Goal: Information Seeking & Learning: Learn about a topic

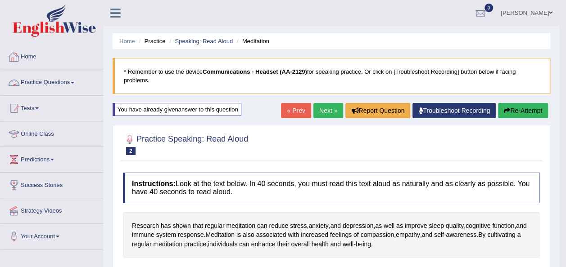
click at [56, 80] on link "Practice Questions" at bounding box center [51, 81] width 103 height 22
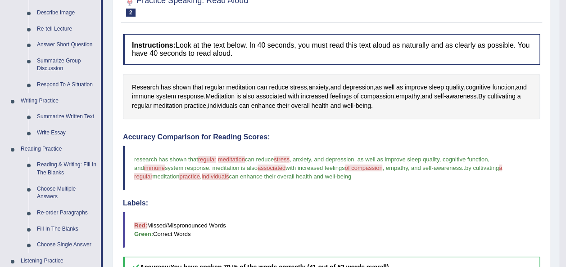
scroll to position [184, 0]
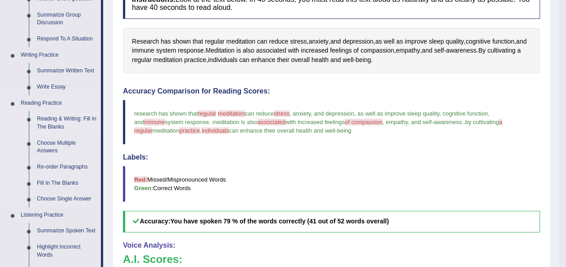
click at [55, 120] on link "Reading & Writing: Fill In The Blanks" at bounding box center [67, 123] width 68 height 24
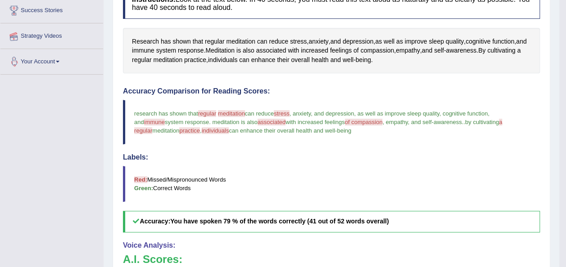
scroll to position [223, 0]
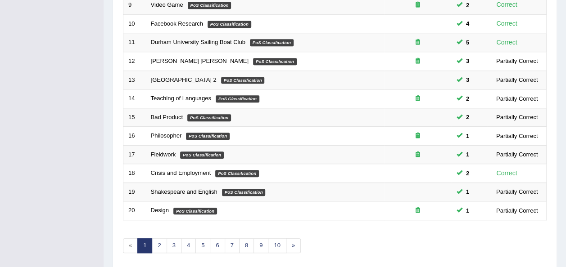
scroll to position [324, 0]
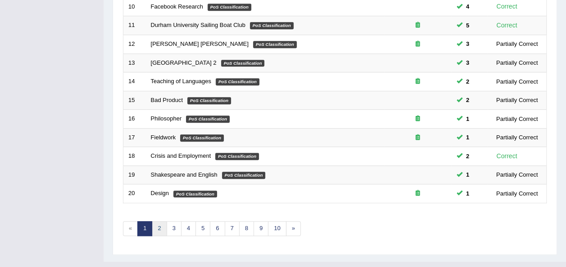
click at [161, 221] on link "2" at bounding box center [159, 228] width 15 height 15
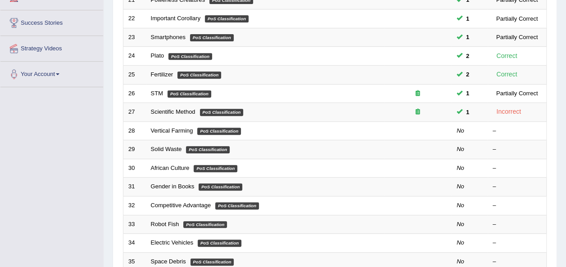
scroll to position [162, 0]
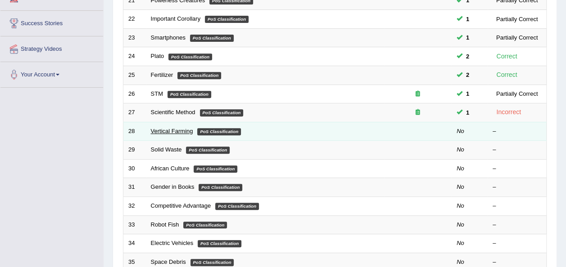
click at [172, 128] on link "Vertical Farming" at bounding box center [172, 131] width 42 height 7
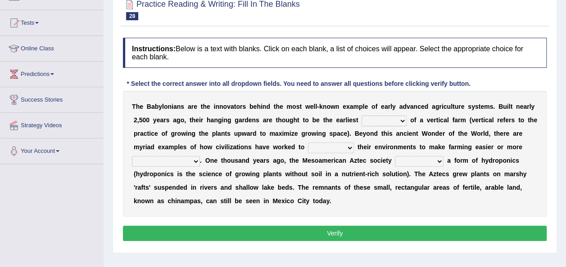
scroll to position [90, 0]
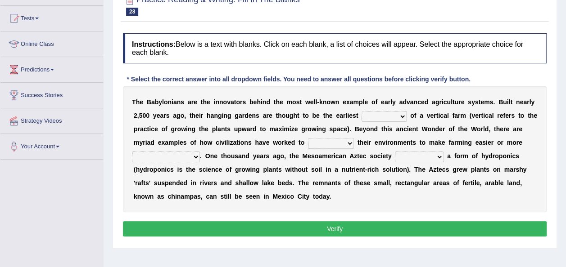
click at [362, 119] on select "prototype failure discredit protocol" at bounding box center [383, 116] width 45 height 11
select select "discredit"
click at [361, 111] on select "prototype failure discredit protocol" at bounding box center [383, 116] width 45 height 11
click at [308, 143] on select "manipulate escape respect disarrange" at bounding box center [331, 143] width 46 height 11
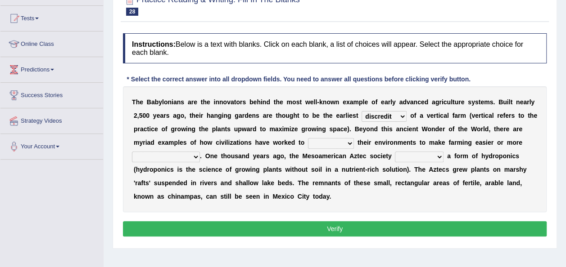
click at [308, 143] on select "manipulate escape respect disarrange" at bounding box center [331, 143] width 46 height 11
select select "manipulate"
click at [308, 138] on select "manipulate escape respect disarrange" at bounding box center [331, 143] width 46 height 11
click at [200, 152] on select "productive constructive connective counterproductive" at bounding box center [166, 157] width 68 height 11
select select "productive"
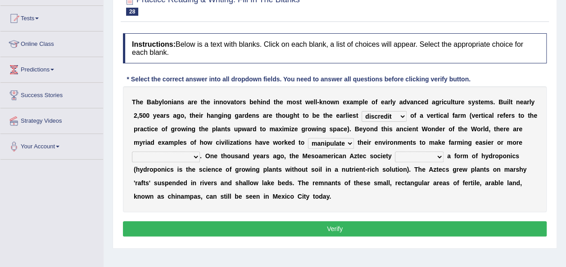
click at [200, 152] on select "productive constructive connective counterproductive" at bounding box center [166, 157] width 68 height 11
click at [395, 156] on select "domineered volunteered pioneered engineered" at bounding box center [419, 157] width 49 height 11
select select "volunteered"
click at [395, 152] on select "domineered volunteered pioneered engineered" at bounding box center [419, 157] width 49 height 11
click at [509, 233] on button "Verify" at bounding box center [334, 228] width 423 height 15
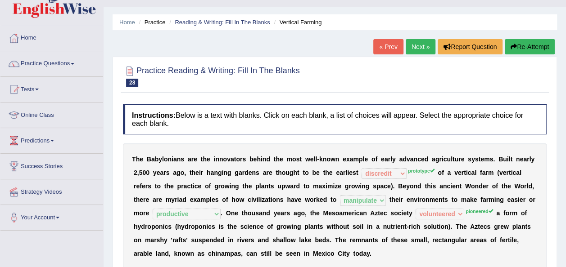
scroll to position [19, 0]
click at [525, 46] on button "Re-Attempt" at bounding box center [529, 46] width 50 height 15
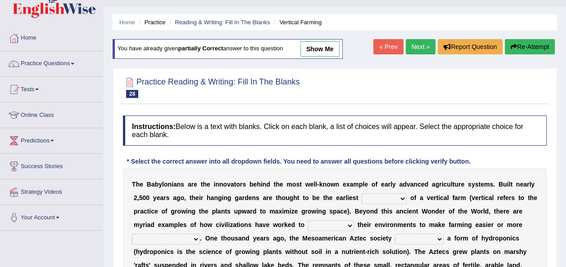
click at [361, 196] on select "prototype failure discredit protocol" at bounding box center [383, 198] width 45 height 11
select select "prototype"
click at [361, 193] on select "prototype failure discredit protocol" at bounding box center [383, 198] width 45 height 11
click at [308, 222] on select "manipulate escape respect disarrange" at bounding box center [331, 225] width 46 height 11
select select "manipulate"
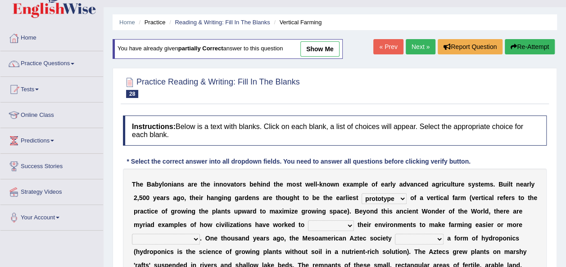
click at [308, 220] on select "manipulate escape respect disarrange" at bounding box center [331, 225] width 46 height 11
click at [200, 234] on select "productive constructive connective counterproductive" at bounding box center [166, 239] width 68 height 11
select select "productive"
click at [200, 234] on select "productive constructive connective counterproductive" at bounding box center [166, 239] width 68 height 11
click at [395, 242] on select "domineered volunteered pioneered engineered" at bounding box center [419, 239] width 49 height 11
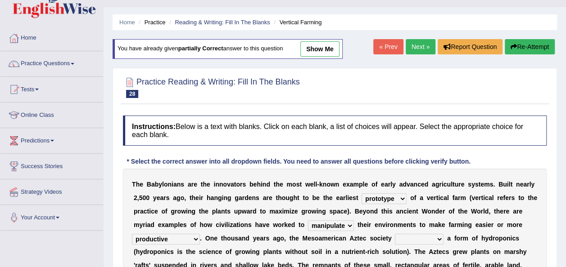
select select "pioneered"
click at [395, 234] on select "domineered volunteered pioneered engineered" at bounding box center [419, 239] width 49 height 11
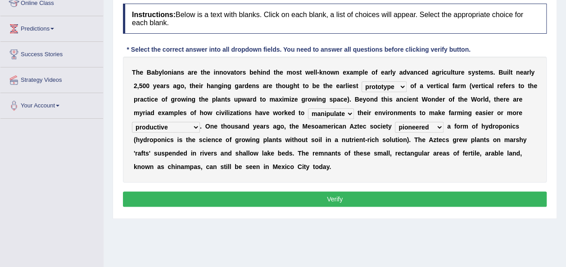
scroll to position [130, 0]
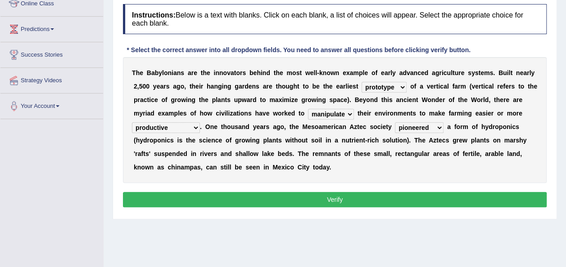
click at [425, 192] on button "Verify" at bounding box center [334, 199] width 423 height 15
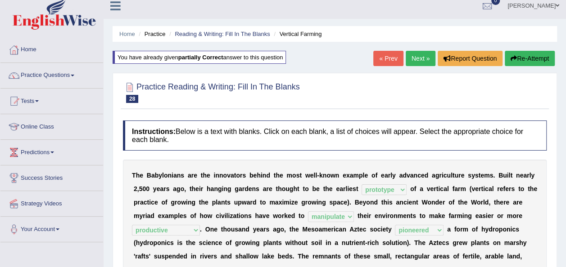
scroll to position [0, 0]
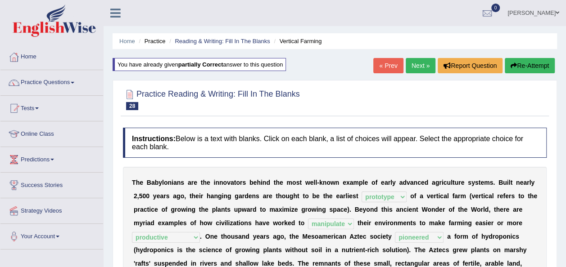
click at [417, 62] on link "Next »" at bounding box center [420, 65] width 30 height 15
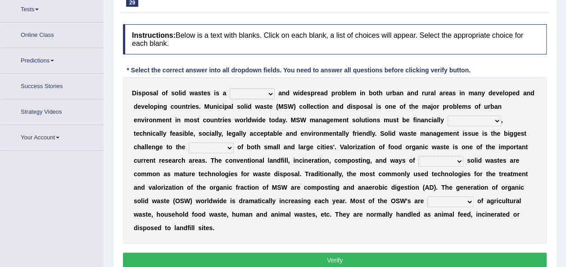
scroll to position [99, 0]
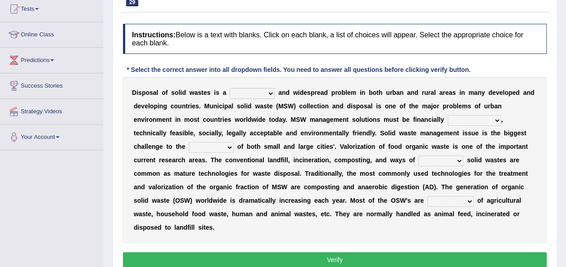
click at [256, 94] on select "slanting stinging stalling shafting" at bounding box center [251, 93] width 45 height 11
select select "shafting"
click at [229, 88] on select "slanting stinging stalling shafting" at bounding box center [251, 93] width 45 height 11
click at [447, 121] on select "unattainable sustainable objectionable treasonable" at bounding box center [474, 120] width 54 height 11
select select "sustainable"
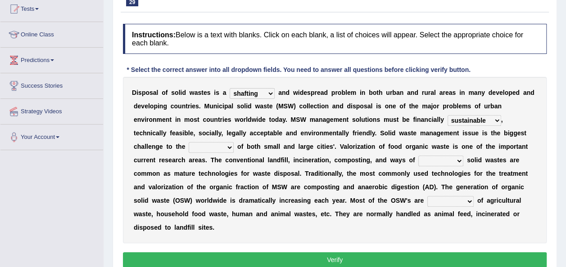
click at [447, 115] on select "unattainable sustainable objectionable treasonable" at bounding box center [474, 120] width 54 height 11
click at [195, 130] on b "," at bounding box center [194, 133] width 2 height 7
drag, startPoint x: 492, startPoint y: 119, endPoint x: 484, endPoint y: 159, distance: 40.9
click at [484, 159] on div "D i s p o s a l o f s o l i d w a s t e s i s a slanting stinging stalling shaf…" at bounding box center [334, 160] width 423 height 166
click at [234, 142] on select "plants culture authorities history" at bounding box center [211, 147] width 45 height 11
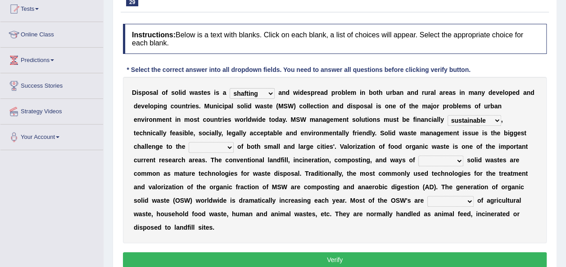
click at [234, 142] on select "plants culture authorities history" at bounding box center [211, 147] width 45 height 11
select select "culture"
click at [234, 142] on select "plants culture authorities history" at bounding box center [211, 147] width 45 height 11
click at [205, 165] on div "D i s p o s a l o f s o l i d w a s t e s i s a slanting stinging stalling shaf…" at bounding box center [334, 160] width 423 height 166
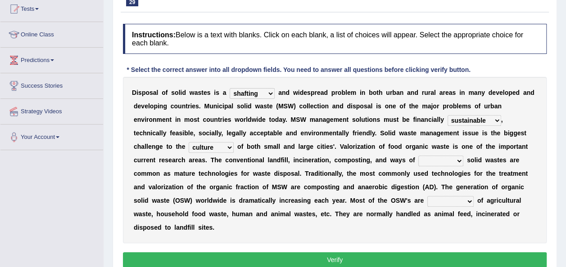
click at [418, 162] on select "reserving preserving deserving handling" at bounding box center [440, 161] width 45 height 11
select select "deserving"
click at [418, 156] on select "reserving preserving deserving handling" at bounding box center [440, 161] width 45 height 11
click at [427, 200] on select "composed disposed composing disposing" at bounding box center [450, 201] width 46 height 11
select select "composing"
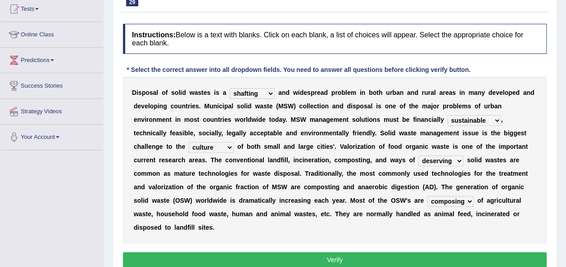
click at [427, 196] on select "composed disposed composing disposing" at bounding box center [450, 201] width 46 height 11
click at [406, 252] on button "Verify" at bounding box center [334, 259] width 423 height 15
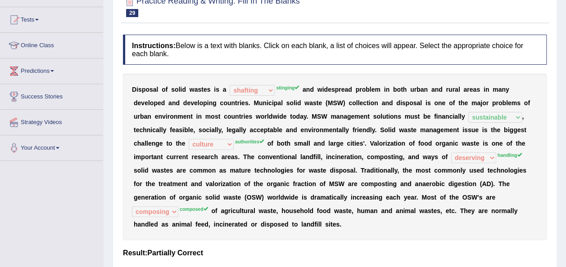
scroll to position [51, 0]
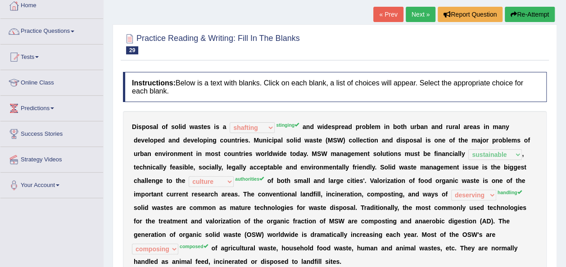
click at [536, 12] on button "Re-Attempt" at bounding box center [529, 14] width 50 height 15
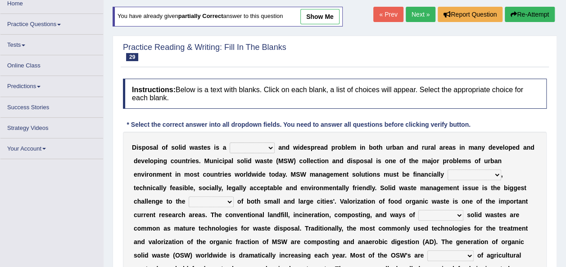
click at [253, 151] on select "slanting stinging stalling shafting" at bounding box center [251, 148] width 45 height 11
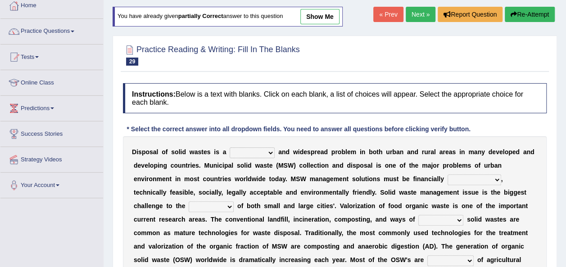
select select "stinging"
click at [229, 148] on select "slanting stinging stalling shafting" at bounding box center [251, 153] width 45 height 11
click at [447, 179] on select "unattainable sustainable objectionable treasonable" at bounding box center [474, 180] width 54 height 11
select select "sustainable"
click at [447, 175] on select "unattainable sustainable objectionable treasonable" at bounding box center [474, 180] width 54 height 11
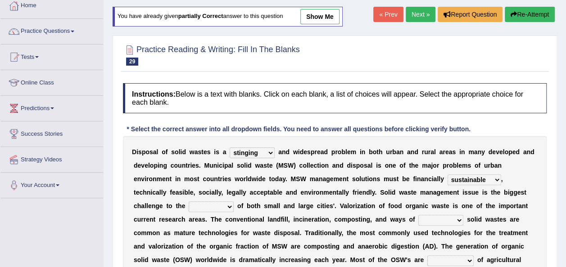
click at [234, 202] on select "plants culture authorities history" at bounding box center [211, 207] width 45 height 11
select select "authorities"
click at [234, 202] on select "plants culture authorities history" at bounding box center [211, 207] width 45 height 11
click at [418, 219] on select "reserving preserving deserving handling" at bounding box center [440, 220] width 45 height 11
select select "handling"
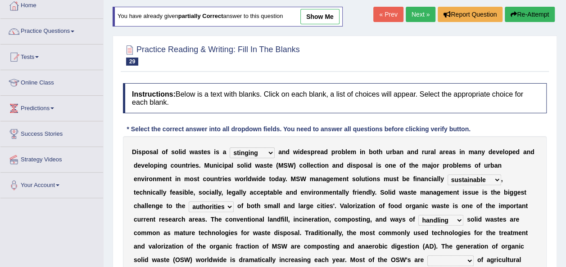
click at [418, 215] on select "reserving preserving deserving handling" at bounding box center [440, 220] width 45 height 11
click at [427, 260] on select "composed disposed composing disposing" at bounding box center [450, 261] width 46 height 11
select select "composed"
click at [427, 256] on select "composed disposed composing disposing" at bounding box center [450, 261] width 46 height 11
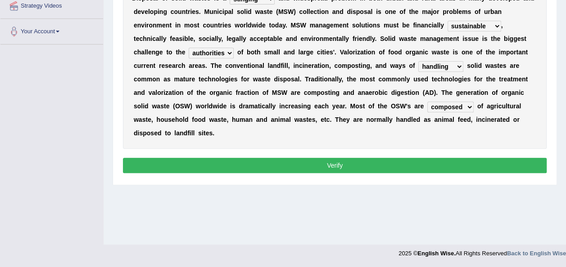
click at [453, 158] on button "Verify" at bounding box center [334, 165] width 423 height 15
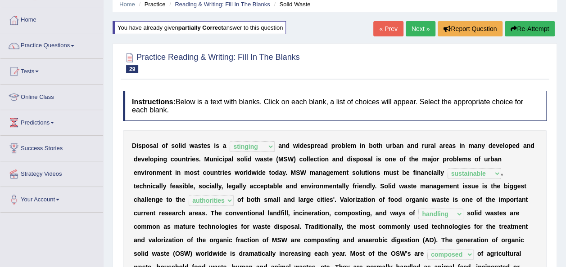
scroll to position [12, 0]
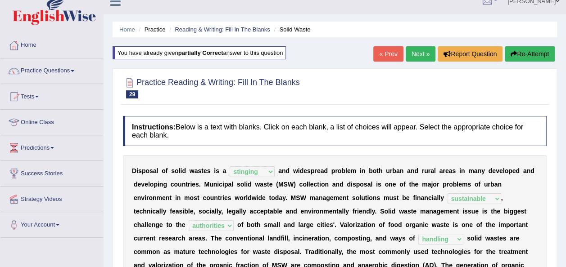
click at [421, 52] on link "Next »" at bounding box center [420, 53] width 30 height 15
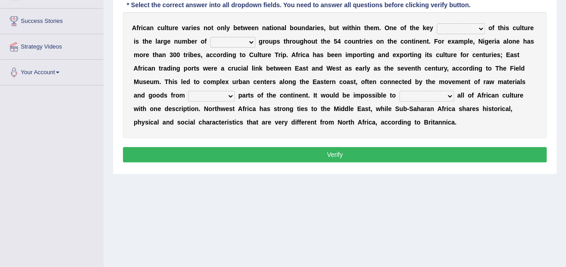
scroll to position [163, 0]
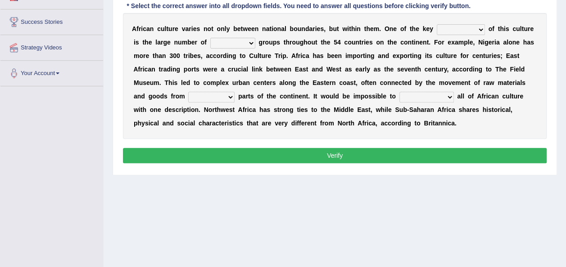
click at [459, 28] on select "conjectures features issues doubts" at bounding box center [460, 29] width 48 height 11
select select "issues"
click at [436, 24] on select "conjectures features issues doubts" at bounding box center [460, 29] width 48 height 11
click at [216, 47] on select "ethic ethnic eugenic epic" at bounding box center [232, 43] width 45 height 11
select select "eugenic"
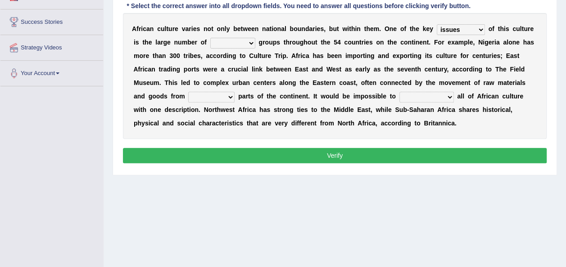
click at [210, 38] on select "ethic ethnic eugenic epic" at bounding box center [232, 43] width 45 height 11
click at [234, 92] on select "forelocked interlocked unlocked landlocked" at bounding box center [211, 97] width 46 height 11
select select "interlocked"
click at [234, 92] on select "forelocked interlocked unlocked landlocked" at bounding box center [211, 97] width 46 height 11
click at [399, 96] on select "characterize conceptualize symbolize synthesize" at bounding box center [426, 97] width 54 height 11
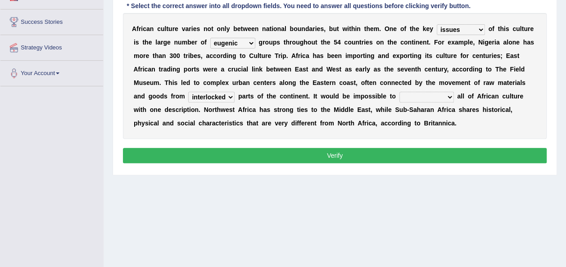
click at [399, 92] on select "characterize conceptualize symbolize synthesize" at bounding box center [426, 97] width 54 height 11
click at [399, 97] on select "characterize conceptualize symbolize synthesize" at bounding box center [426, 97] width 54 height 11
select select "characterize"
click at [399, 92] on select "characterize conceptualize symbolize synthesize" at bounding box center [426, 97] width 54 height 11
click at [410, 154] on button "Verify" at bounding box center [334, 155] width 423 height 15
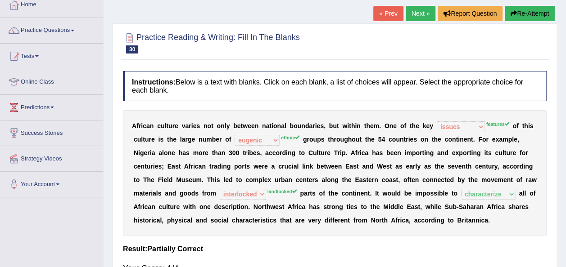
scroll to position [51, 0]
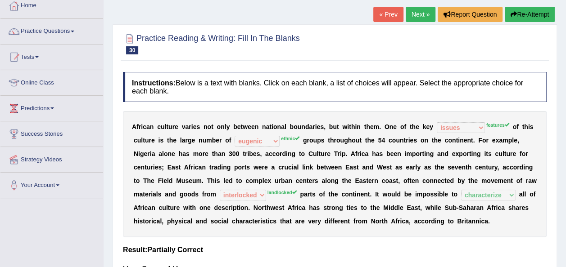
click at [540, 21] on button "Re-Attempt" at bounding box center [529, 14] width 50 height 15
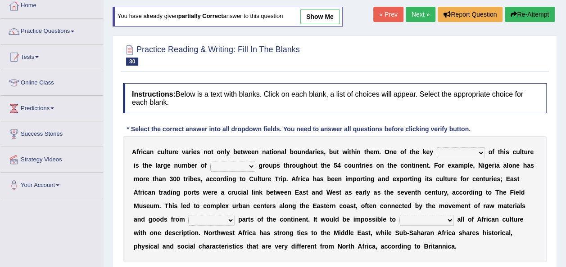
click at [440, 150] on select "conjectures features issues doubts" at bounding box center [460, 153] width 48 height 11
select select "features"
click at [436, 148] on select "conjectures features issues doubts" at bounding box center [460, 153] width 48 height 11
click at [211, 165] on select "ethic ethnic eugenic epic" at bounding box center [232, 166] width 45 height 11
select select "ethnic"
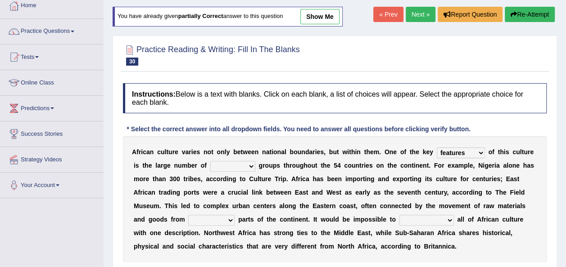
click at [210, 161] on select "ethic ethnic eugenic epic" at bounding box center [232, 166] width 45 height 11
click at [399, 223] on select "characterize conceptualize symbolize synthesize" at bounding box center [426, 220] width 54 height 11
select select "characterize"
click at [399, 215] on select "characterize conceptualize symbolize synthesize" at bounding box center [426, 220] width 54 height 11
click at [234, 215] on select "forelocked interlocked unlocked landlocked" at bounding box center [211, 220] width 46 height 11
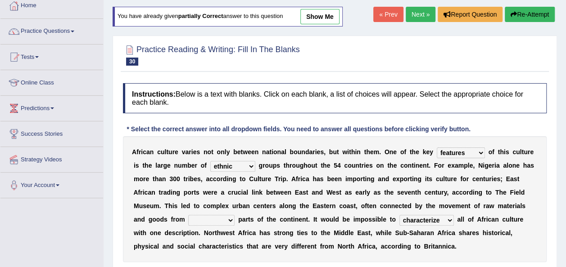
select select "landlocked"
click at [234, 215] on select "forelocked interlocked unlocked landlocked" at bounding box center [211, 220] width 46 height 11
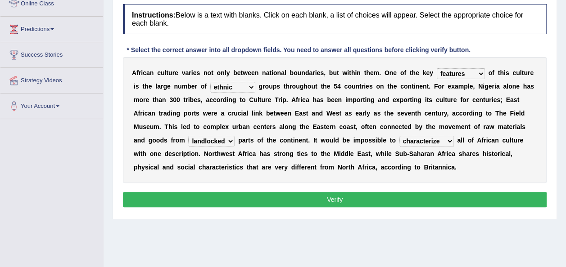
scroll to position [131, 0]
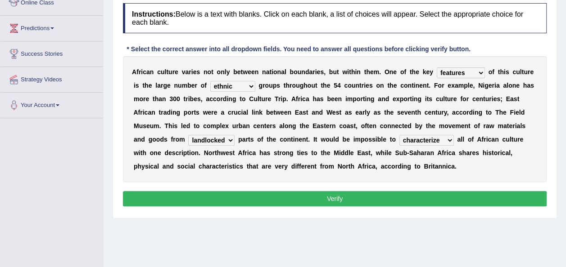
click at [403, 202] on button "Verify" at bounding box center [334, 198] width 423 height 15
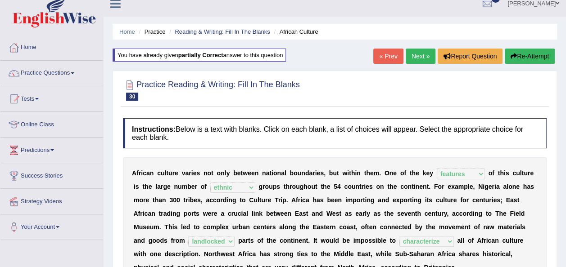
scroll to position [0, 0]
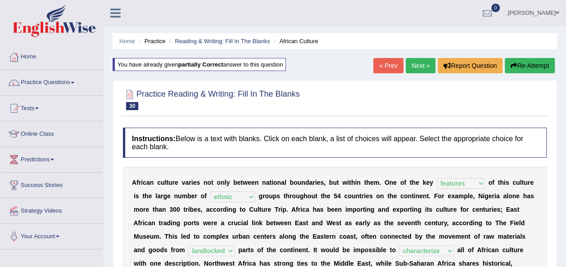
click at [423, 62] on link "Next »" at bounding box center [420, 65] width 30 height 15
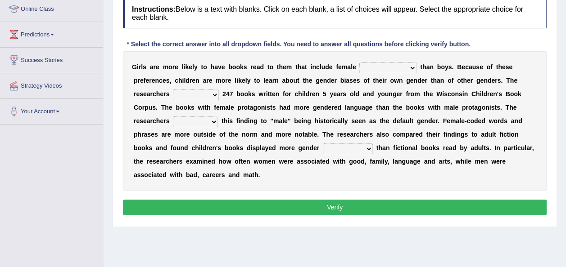
scroll to position [119, 0]
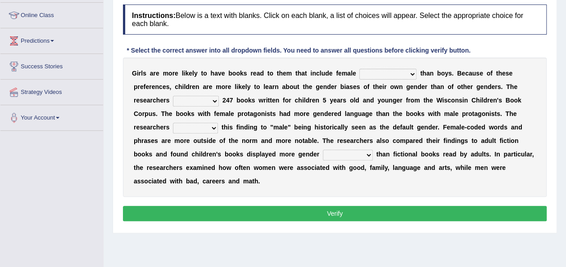
click at [374, 76] on select "protagonists cosmogonists agonists expressionists" at bounding box center [387, 74] width 57 height 11
click at [145, 151] on b "o" at bounding box center [143, 154] width 4 height 7
click at [378, 78] on select "protagonists cosmogonists agonists expressionists" at bounding box center [387, 74] width 57 height 11
select select "expressionists"
click at [359, 69] on select "protagonists cosmogonists agonists expressionists" at bounding box center [387, 74] width 57 height 11
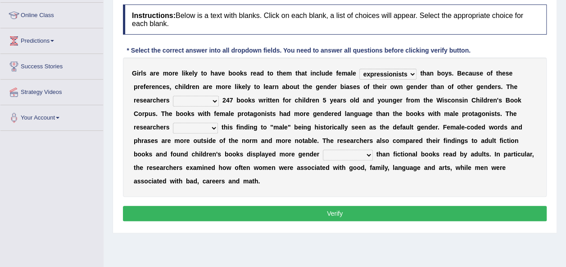
click at [173, 103] on select "hydrolyzed paralyzed catalyzed analyzed" at bounding box center [196, 101] width 46 height 11
select select "analyzed"
click at [173, 96] on select "hydrolyzed paralyzed catalyzed analyzed" at bounding box center [196, 101] width 46 height 11
click at [218, 123] on select "contribute tribute distribute attribute" at bounding box center [195, 128] width 45 height 11
select select "contribute"
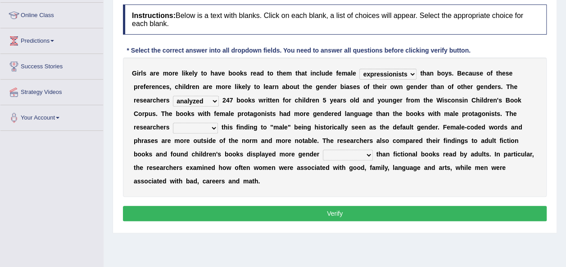
click at [218, 123] on select "contribute tribute distribute attribute" at bounding box center [195, 128] width 45 height 11
click at [323, 157] on select "stereotypes teletypes prototypes electrotypes" at bounding box center [348, 155] width 50 height 11
select select "prototypes"
click at [323, 150] on select "stereotypes teletypes prototypes electrotypes" at bounding box center [348, 155] width 50 height 11
click at [373, 206] on button "Verify" at bounding box center [334, 213] width 423 height 15
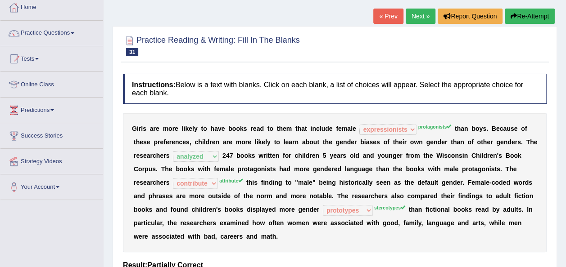
scroll to position [49, 0]
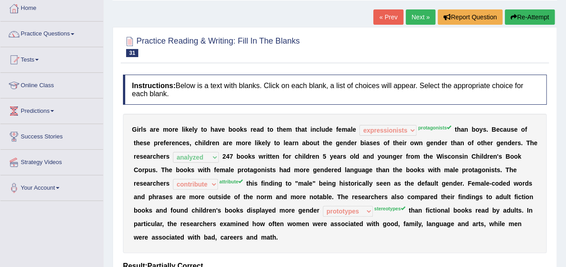
click at [527, 20] on button "Re-Attempt" at bounding box center [529, 16] width 50 height 15
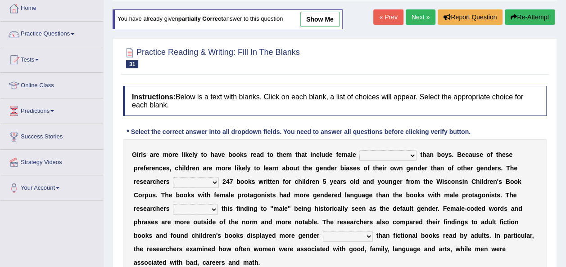
click at [368, 153] on select "protagonists cosmogonists agonists expressionists" at bounding box center [387, 155] width 57 height 11
select select "protagonists"
click at [359, 150] on select "protagonists cosmogonists agonists expressionists" at bounding box center [387, 155] width 57 height 11
click at [155, 188] on div "G i r l s a r e m o r e l i k e l y t o h a v e b o o k s r e a d t o t h e m t…" at bounding box center [334, 208] width 423 height 139
click at [173, 180] on select "hydrolyzed paralyzed catalyzed analyzed" at bounding box center [196, 182] width 46 height 11
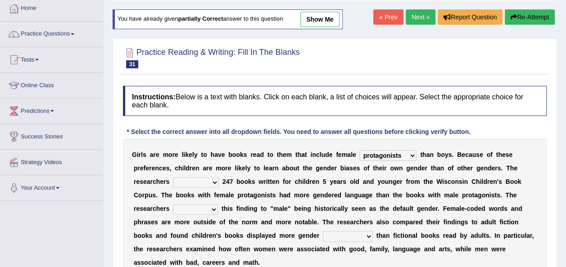
select select "analyzed"
click at [173, 177] on select "hydrolyzed paralyzed catalyzed analyzed" at bounding box center [196, 182] width 46 height 11
click at [218, 204] on select "contribute tribute distribute attribute" at bounding box center [195, 209] width 45 height 11
select select "tribute"
click at [218, 204] on select "contribute tribute distribute attribute" at bounding box center [195, 209] width 45 height 11
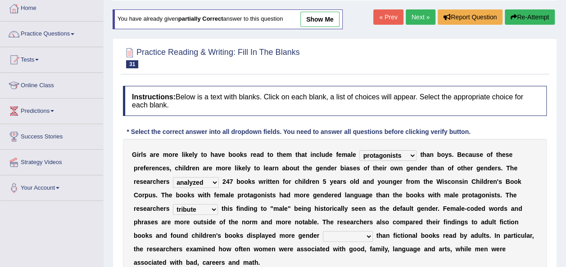
click at [323, 235] on select "stereotypes teletypes prototypes electrotypes" at bounding box center [348, 236] width 50 height 11
select select "teletypes"
click at [323, 231] on select "stereotypes teletypes prototypes electrotypes" at bounding box center [348, 236] width 50 height 11
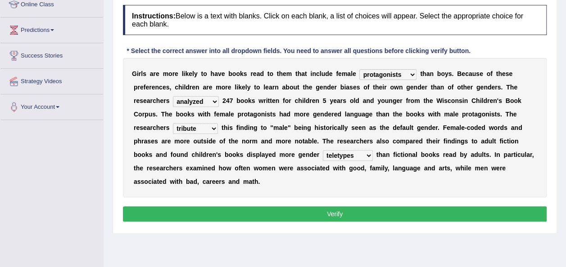
click at [455, 207] on button "Verify" at bounding box center [334, 214] width 423 height 15
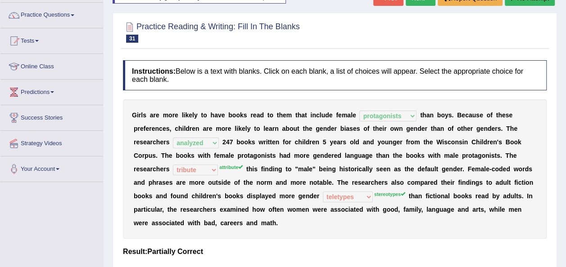
scroll to position [69, 0]
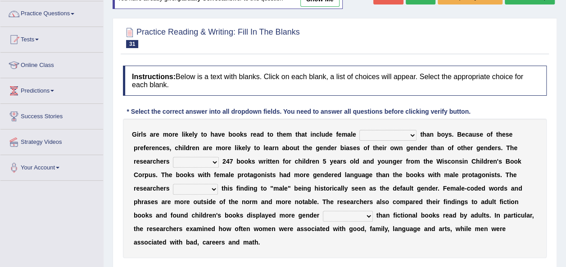
scroll to position [76, 0]
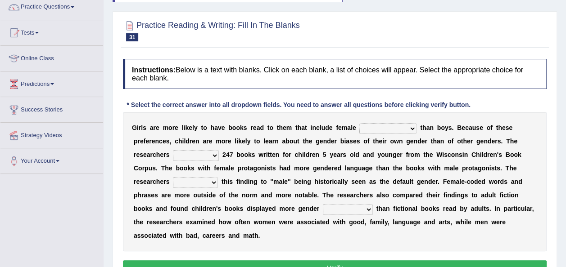
click at [218, 177] on select "contribute tribute distribute attribute" at bounding box center [195, 182] width 45 height 11
select select "attribute"
click at [218, 177] on select "contribute tribute distribute attribute" at bounding box center [195, 182] width 45 height 11
click at [323, 211] on select "stereotypes teletypes prototypes electrotypes" at bounding box center [348, 209] width 50 height 11
select select "stereotypes"
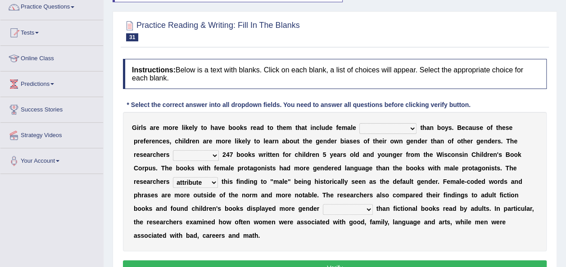
click at [323, 204] on select "stereotypes teletypes prototypes electrotypes" at bounding box center [348, 209] width 50 height 11
click at [378, 123] on select "protagonists cosmogonists agonists expressionists" at bounding box center [387, 128] width 57 height 11
select select "protagonists"
click at [359, 123] on select "protagonists cosmogonists agonists expressionists" at bounding box center [387, 128] width 57 height 11
click at [371, 129] on select "protagonists cosmogonists agonists expressionists" at bounding box center [387, 128] width 57 height 11
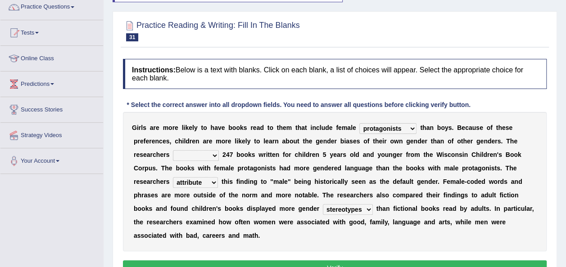
click at [371, 129] on select "protagonists cosmogonists agonists expressionists" at bounding box center [387, 128] width 57 height 11
click at [173, 153] on select "hydrolyzed paralyzed catalyzed analyzed" at bounding box center [196, 155] width 46 height 11
select select "analyzed"
click at [173, 150] on select "hydrolyzed paralyzed catalyzed analyzed" at bounding box center [196, 155] width 46 height 11
click at [215, 261] on div "Instructions: Below is a text with blanks. Click on each blank, a list of choic…" at bounding box center [335, 168] width 428 height 229
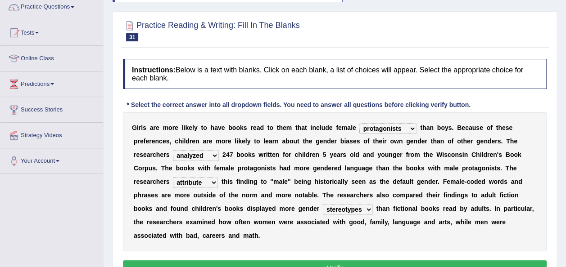
click at [218, 261] on button "Verify" at bounding box center [334, 268] width 423 height 15
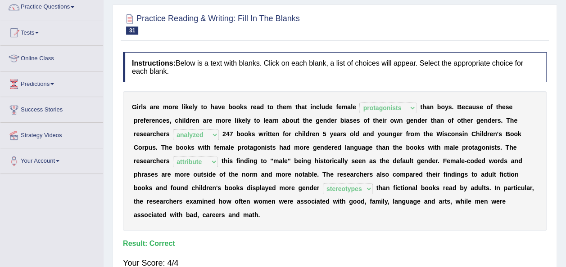
scroll to position [0, 0]
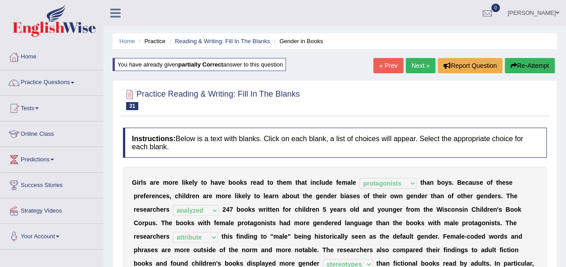
click at [425, 63] on link "Next »" at bounding box center [420, 65] width 30 height 15
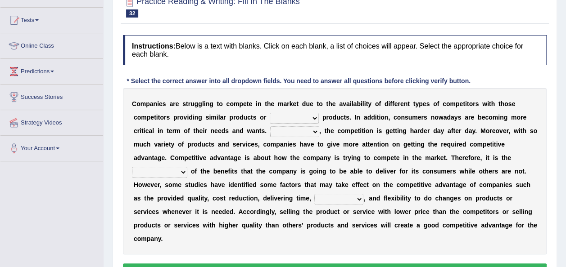
scroll to position [90, 0]
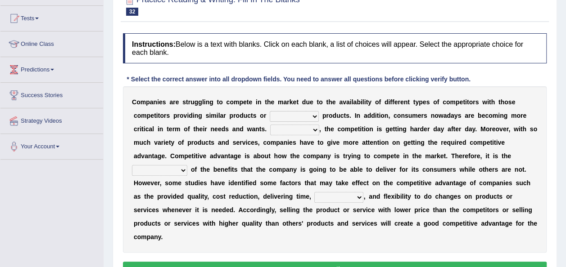
click at [270, 113] on select "constitution restitution substitution institution" at bounding box center [294, 116] width 49 height 11
select select "institution"
click at [270, 111] on select "constitution restitution substitution institution" at bounding box center [294, 116] width 49 height 11
click at [270, 130] on select "However Instead Additionally Therefore" at bounding box center [294, 130] width 49 height 11
select select "However"
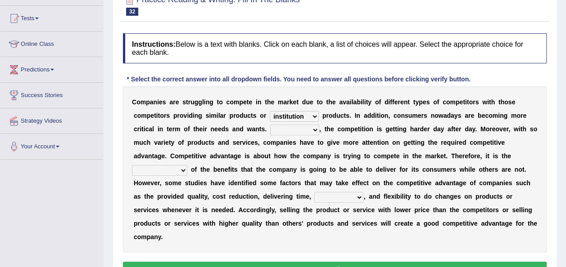
click at [270, 125] on select "However Instead Additionally Therefore" at bounding box center [294, 130] width 49 height 11
click at [187, 165] on select "dissemination ordination determination incarnation" at bounding box center [159, 170] width 55 height 11
select select "ordination"
click at [187, 165] on select "dissemination ordination determination incarnation" at bounding box center [159, 170] width 55 height 11
click at [363, 192] on select "captivation aggregation deprivation innovation" at bounding box center [338, 197] width 49 height 11
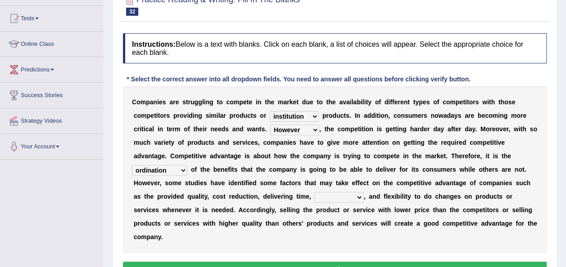
select select "innovation"
click at [363, 192] on select "captivation aggregation deprivation innovation" at bounding box center [338, 197] width 49 height 11
click at [224, 262] on button "Verify" at bounding box center [334, 269] width 423 height 15
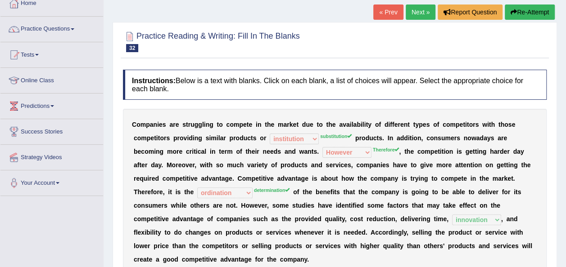
scroll to position [54, 0]
click at [541, 12] on button "Re-Attempt" at bounding box center [529, 11] width 50 height 15
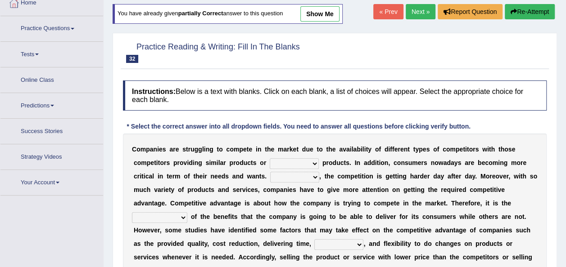
click at [270, 158] on select "constitution restitution substitution institution" at bounding box center [294, 163] width 49 height 11
select select "substitution"
click at [270, 158] on select "constitution restitution substitution institution" at bounding box center [294, 163] width 49 height 11
click at [270, 178] on select "However Instead Additionally Therefore" at bounding box center [294, 177] width 49 height 11
select select "Therefore"
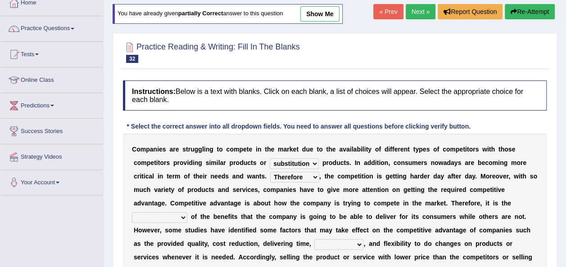
click at [270, 172] on select "However Instead Additionally Therefore" at bounding box center [294, 177] width 49 height 11
click at [187, 212] on select "dissemination ordination determination incarnation" at bounding box center [159, 217] width 55 height 11
select select "determination"
click at [187, 212] on select "dissemination ordination determination incarnation" at bounding box center [159, 217] width 55 height 11
click at [489, 235] on div "C o m p a n i e s a r e s t r u g g l i n g t o c o m p e t e i n t h e m a r k…" at bounding box center [334, 217] width 423 height 166
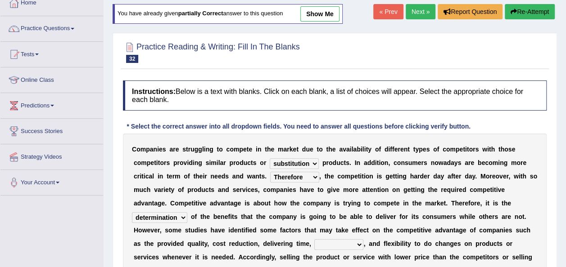
click at [363, 239] on select "captivation aggregation deprivation innovation" at bounding box center [338, 244] width 49 height 11
select select "innovation"
click at [363, 239] on select "captivation aggregation deprivation innovation" at bounding box center [338, 244] width 49 height 11
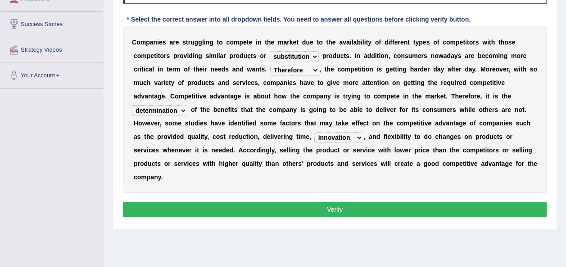
scroll to position [166, 0]
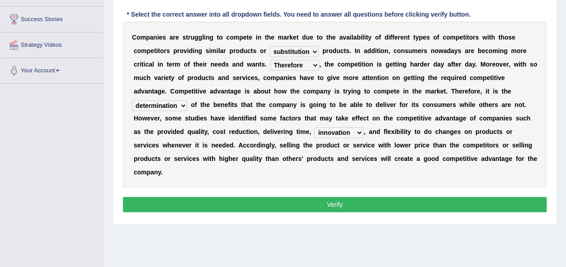
click at [414, 197] on button "Verify" at bounding box center [334, 204] width 423 height 15
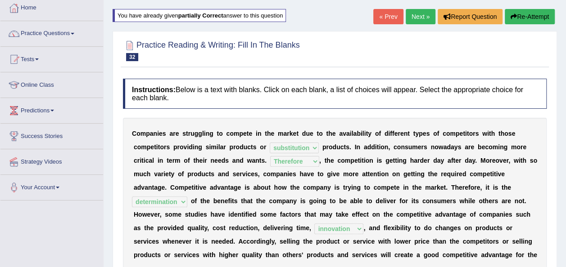
scroll to position [38, 0]
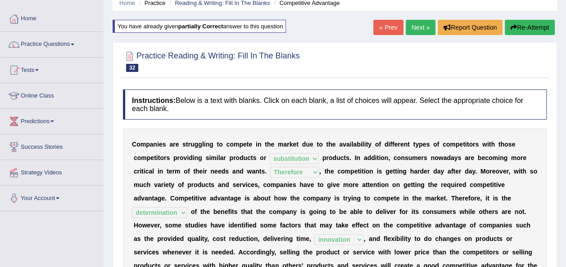
click at [519, 26] on button "Re-Attempt" at bounding box center [529, 27] width 50 height 15
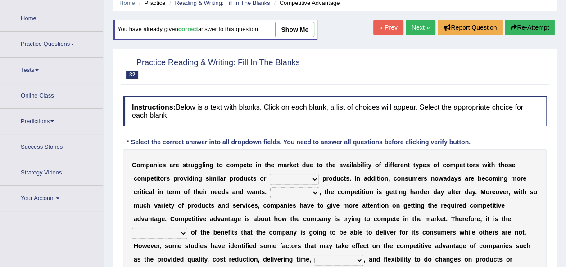
click at [471, 69] on div at bounding box center [334, 67] width 423 height 27
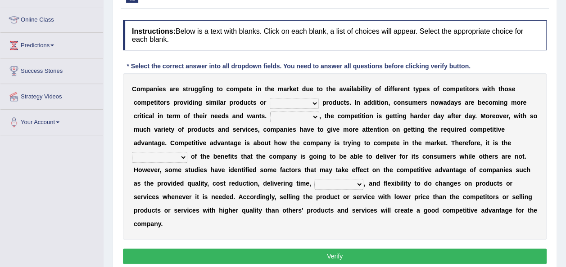
scroll to position [128, 0]
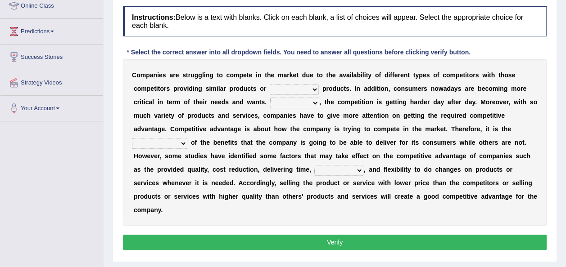
click at [270, 84] on select "constitution restitution substitution institution" at bounding box center [294, 89] width 49 height 11
select select "substitution"
click at [270, 84] on select "constitution restitution substitution institution" at bounding box center [294, 89] width 49 height 11
click at [270, 99] on select "However Instead Additionally Therefore" at bounding box center [294, 103] width 49 height 11
select select "Therefore"
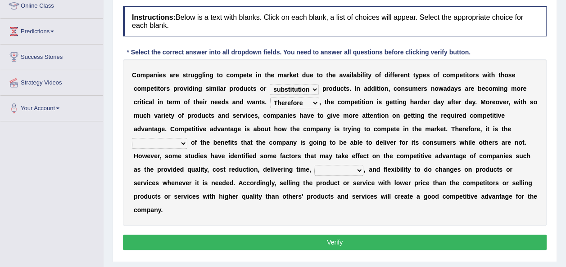
click at [270, 98] on select "However Instead Additionally Therefore" at bounding box center [294, 103] width 49 height 11
click at [187, 138] on select "dissemination ordination determination incarnation" at bounding box center [159, 143] width 55 height 11
select select "determination"
click at [187, 138] on select "dissemination ordination determination incarnation" at bounding box center [159, 143] width 55 height 11
click at [363, 165] on select "captivation aggregation deprivation innovation" at bounding box center [338, 170] width 49 height 11
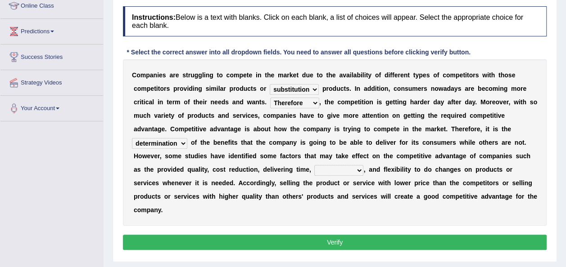
select select "innovation"
click at [363, 165] on select "captivation aggregation deprivation innovation" at bounding box center [338, 170] width 49 height 11
click at [479, 235] on button "Verify" at bounding box center [334, 242] width 423 height 15
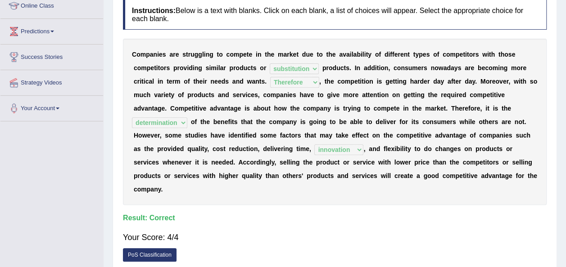
drag, startPoint x: 562, startPoint y: 183, endPoint x: 549, endPoint y: 67, distance: 115.9
click at [549, 67] on div "Home Practice Reading & Writing: Fill In The Blanks Competitive Advantage You h…" at bounding box center [334, 97] width 462 height 450
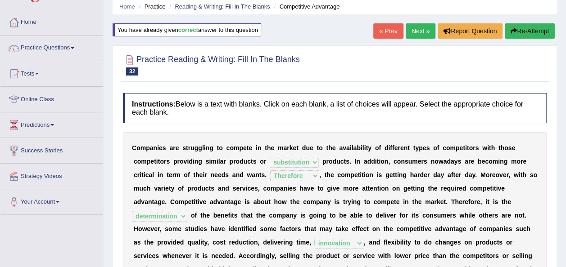
scroll to position [24, 0]
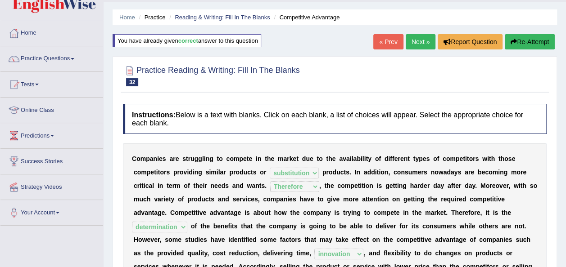
click at [416, 46] on link "Next »" at bounding box center [420, 41] width 30 height 15
